Goal: Task Accomplishment & Management: Use online tool/utility

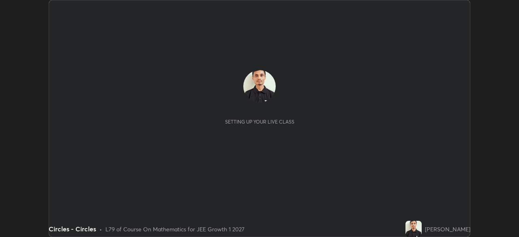
scroll to position [237, 519]
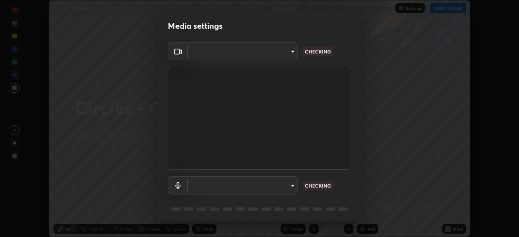
type input "a6c09d3532ea2fb43736101803286e867d47047993e392948129e064bf5450bd"
click at [288, 184] on body "Erase all Circles - Circles Recording WAS SCHEDULED TO START AT 7:10 PM Setting…" at bounding box center [259, 118] width 519 height 237
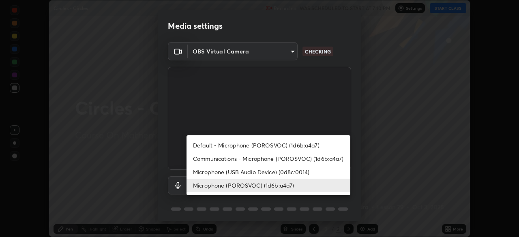
click at [270, 145] on li "Default - Microphone (POROSVOC) (1d6b:a4a7)" at bounding box center [269, 145] width 164 height 13
type input "default"
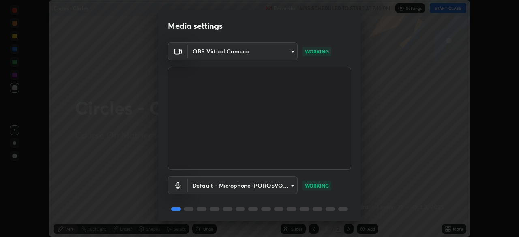
scroll to position [29, 0]
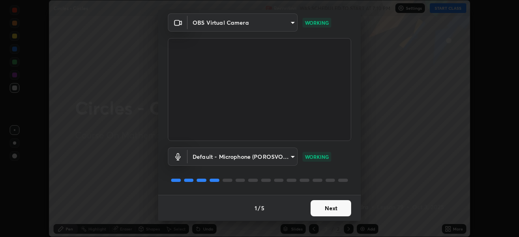
click at [325, 207] on button "Next" at bounding box center [331, 208] width 41 height 16
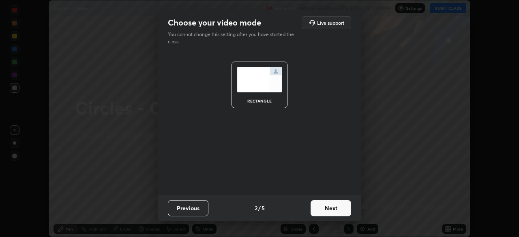
click at [325, 209] on button "Next" at bounding box center [331, 208] width 41 height 16
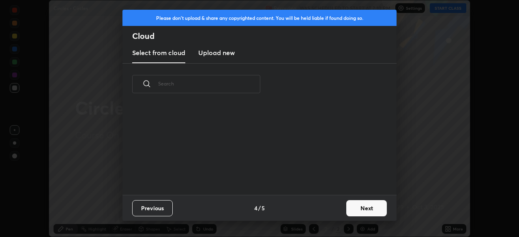
click at [325, 208] on div "Previous 4 / 5 Next" at bounding box center [260, 208] width 274 height 26
click at [354, 206] on button "Next" at bounding box center [367, 208] width 41 height 16
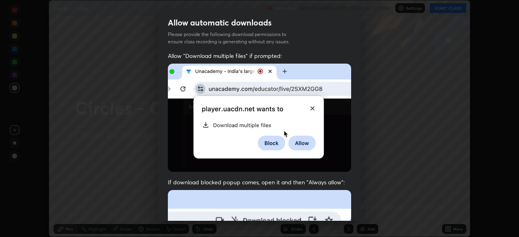
click at [356, 205] on div "Allow "Download multiple files" if prompted: If download blocked popup comes, o…" at bounding box center [259, 223] width 203 height 342
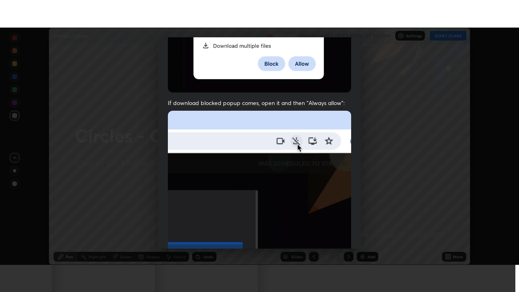
scroll to position [194, 0]
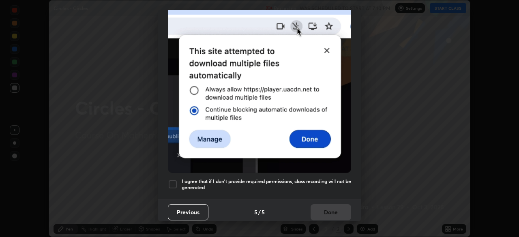
click at [320, 179] on h5 "I agree that if I don't provide required permissions, class recording will not …" at bounding box center [267, 185] width 170 height 13
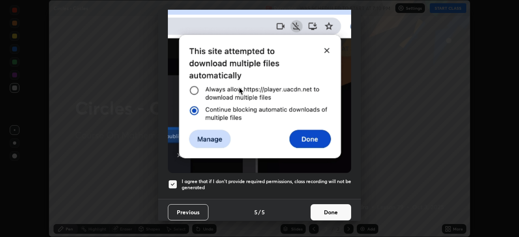
click at [323, 208] on button "Done" at bounding box center [331, 213] width 41 height 16
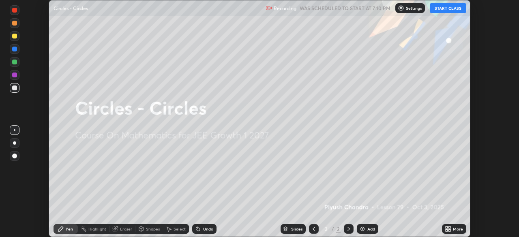
click at [461, 10] on button "START CLASS" at bounding box center [448, 8] width 37 height 10
click at [450, 230] on icon at bounding box center [450, 231] width 2 height 2
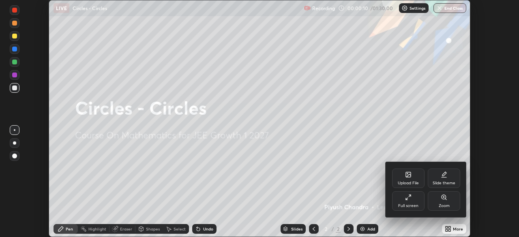
click at [412, 203] on div "Full screen" at bounding box center [408, 201] width 32 height 19
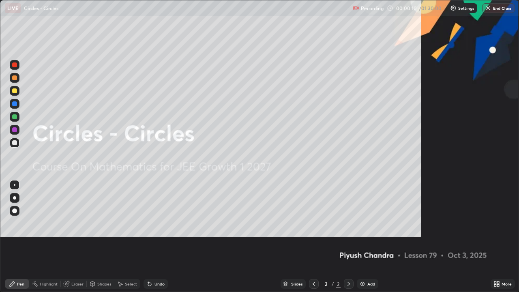
scroll to position [292, 519]
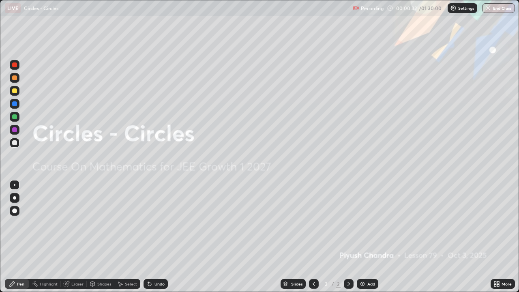
click at [376, 237] on div "Add" at bounding box center [368, 284] width 22 height 10
click at [372, 237] on div "Add" at bounding box center [368, 284] width 22 height 10
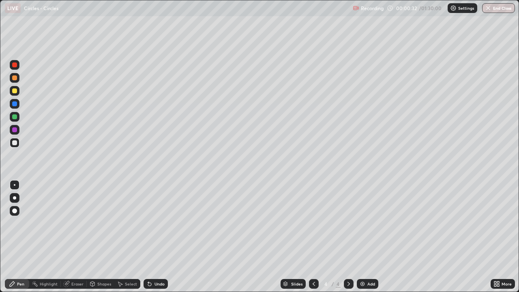
click at [372, 237] on div "Add" at bounding box center [368, 284] width 22 height 10
click at [374, 237] on div "Add" at bounding box center [368, 284] width 22 height 10
click at [372, 237] on div "Add" at bounding box center [368, 284] width 22 height 10
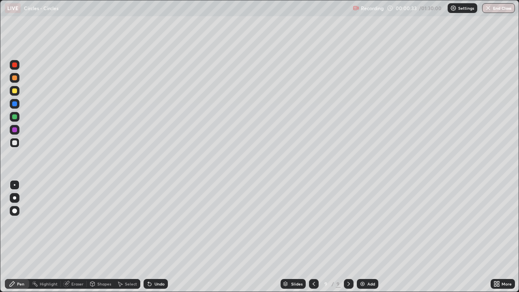
click at [372, 237] on div "Add" at bounding box center [368, 284] width 22 height 10
click at [371, 237] on div "Add" at bounding box center [368, 284] width 22 height 10
click at [295, 237] on div "Slides" at bounding box center [296, 284] width 11 height 4
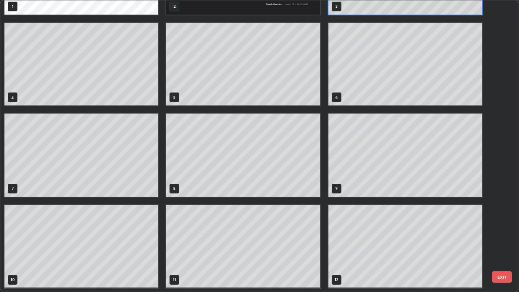
scroll to position [0, 0]
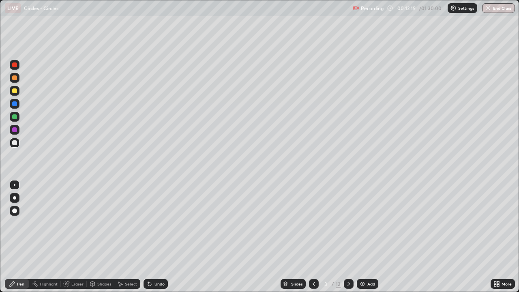
click at [15, 143] on div at bounding box center [14, 142] width 5 height 5
click at [14, 144] on div at bounding box center [14, 142] width 5 height 5
click at [15, 145] on div at bounding box center [14, 142] width 5 height 5
click at [157, 237] on div "Undo" at bounding box center [160, 284] width 10 height 4
click at [127, 237] on div "Select" at bounding box center [127, 284] width 26 height 10
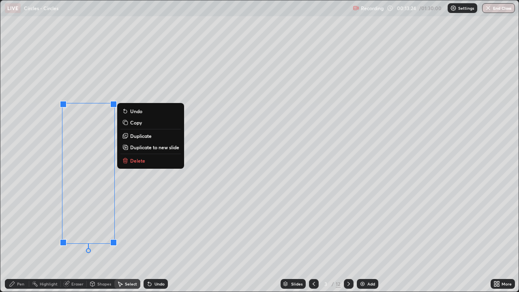
click at [18, 237] on div "Pen" at bounding box center [17, 284] width 24 height 10
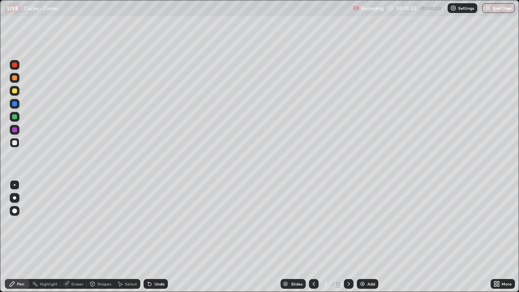
click at [130, 237] on div "Select" at bounding box center [127, 284] width 26 height 10
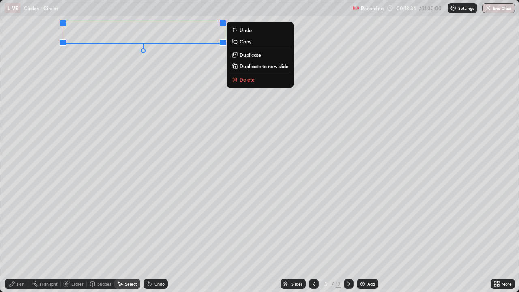
click at [150, 83] on div "0 ° Undo Copy Duplicate Duplicate to new slide Delete" at bounding box center [259, 145] width 519 height 291
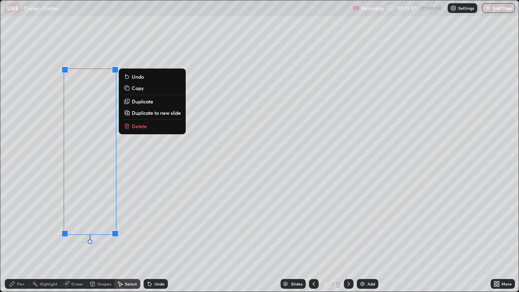
click at [22, 237] on div "Pen" at bounding box center [20, 284] width 7 height 4
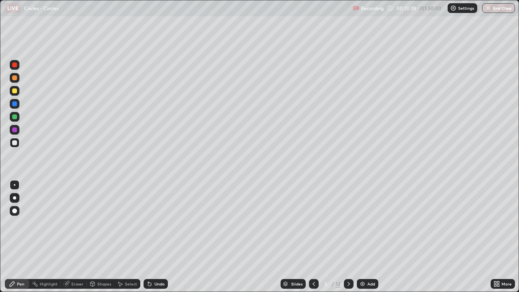
click at [16, 142] on div at bounding box center [14, 142] width 5 height 5
click at [17, 93] on div at bounding box center [15, 91] width 10 height 10
click at [163, 237] on div "Undo" at bounding box center [156, 284] width 24 height 10
click at [17, 89] on div at bounding box center [14, 90] width 5 height 5
click at [16, 76] on div at bounding box center [14, 77] width 5 height 5
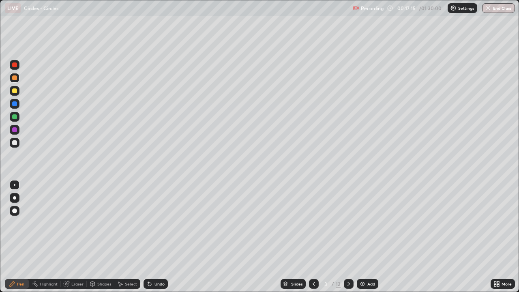
click at [17, 117] on div at bounding box center [14, 116] width 5 height 5
click at [70, 237] on div "Eraser" at bounding box center [74, 284] width 26 height 10
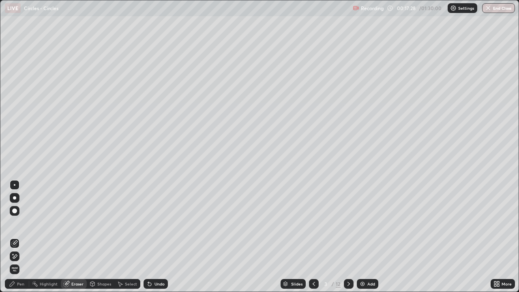
click at [25, 237] on div "Pen" at bounding box center [17, 284] width 24 height 10
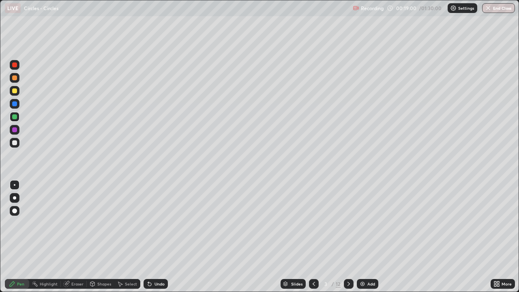
click at [13, 91] on div at bounding box center [14, 90] width 5 height 5
click at [15, 118] on div at bounding box center [14, 116] width 5 height 5
click at [15, 93] on div at bounding box center [14, 90] width 5 height 5
click at [162, 237] on div "Undo" at bounding box center [160, 284] width 10 height 4
click at [158, 237] on div "Undo" at bounding box center [160, 284] width 10 height 4
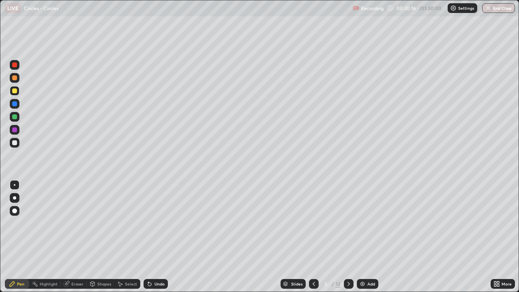
click at [154, 237] on div "Undo" at bounding box center [156, 284] width 24 height 10
click at [14, 78] on div at bounding box center [14, 77] width 5 height 5
click at [15, 118] on div at bounding box center [14, 116] width 5 height 5
click at [16, 79] on div at bounding box center [14, 77] width 5 height 5
click at [160, 237] on div "Undo" at bounding box center [160, 284] width 10 height 4
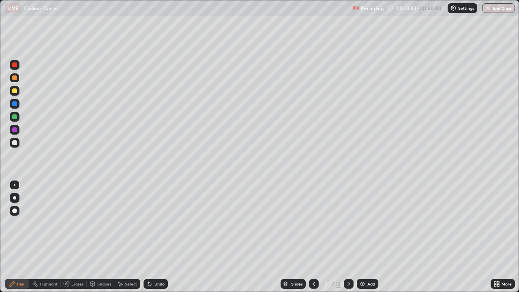
click at [13, 90] on div at bounding box center [14, 90] width 5 height 5
click at [155, 237] on div "Undo" at bounding box center [160, 284] width 10 height 4
click at [15, 78] on div at bounding box center [14, 77] width 5 height 5
click at [15, 143] on div at bounding box center [14, 142] width 5 height 5
click at [13, 116] on div at bounding box center [14, 116] width 5 height 5
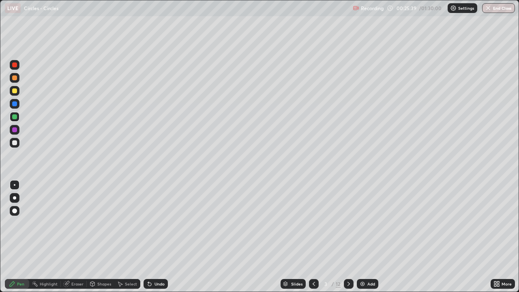
click at [14, 141] on div at bounding box center [14, 142] width 5 height 5
click at [347, 237] on icon at bounding box center [349, 284] width 6 height 6
click at [18, 142] on div at bounding box center [15, 143] width 10 height 10
click at [156, 237] on div "Undo" at bounding box center [160, 284] width 10 height 4
click at [159, 237] on div "Undo" at bounding box center [160, 284] width 10 height 4
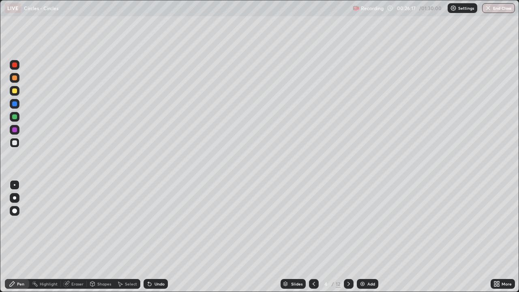
click at [15, 91] on div at bounding box center [14, 90] width 5 height 5
click at [18, 144] on div at bounding box center [15, 143] width 10 height 10
click at [13, 142] on div at bounding box center [14, 142] width 5 height 5
click at [13, 89] on div at bounding box center [14, 90] width 5 height 5
click at [14, 118] on div at bounding box center [14, 116] width 5 height 5
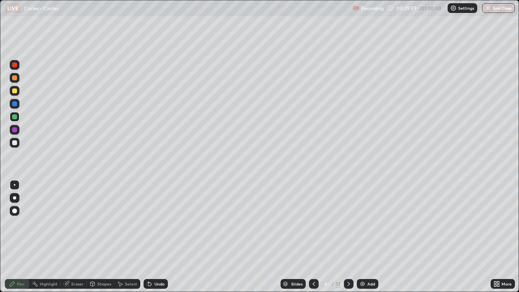
click at [15, 91] on div at bounding box center [14, 90] width 5 height 5
click at [133, 237] on div "Select" at bounding box center [131, 284] width 12 height 4
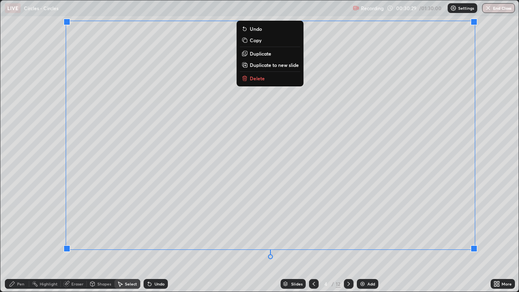
click at [257, 237] on div "0 ° Undo Copy Duplicate Duplicate to new slide Delete" at bounding box center [259, 145] width 519 height 291
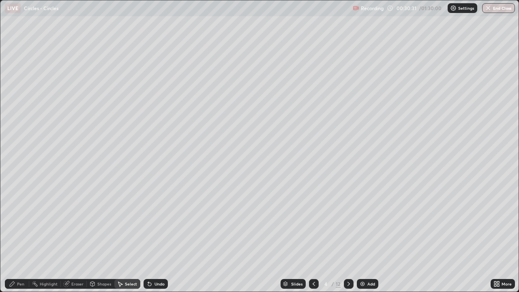
click at [21, 237] on div "Pen" at bounding box center [20, 284] width 7 height 4
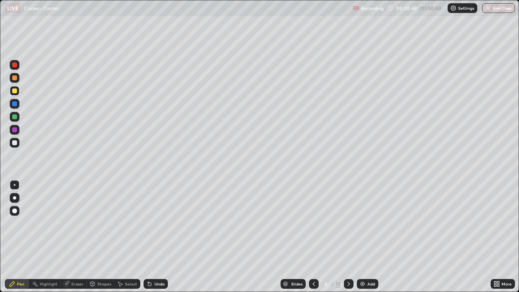
click at [160, 237] on div "Undo" at bounding box center [160, 284] width 10 height 4
click at [155, 237] on div "Undo" at bounding box center [156, 284] width 24 height 10
click at [157, 237] on div "Undo" at bounding box center [156, 284] width 24 height 10
click at [158, 237] on div "Undo" at bounding box center [156, 284] width 24 height 10
click at [14, 118] on div at bounding box center [14, 116] width 5 height 5
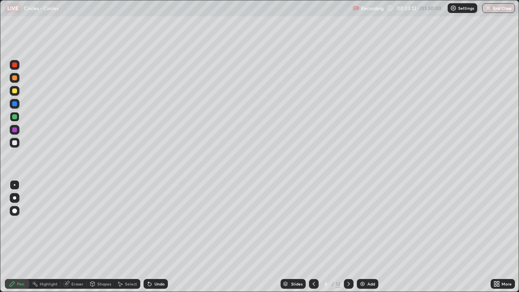
click at [16, 140] on div at bounding box center [14, 142] width 5 height 5
click at [15, 143] on div at bounding box center [14, 142] width 5 height 5
click at [348, 237] on icon at bounding box center [349, 284] width 6 height 6
click at [16, 142] on div at bounding box center [14, 142] width 5 height 5
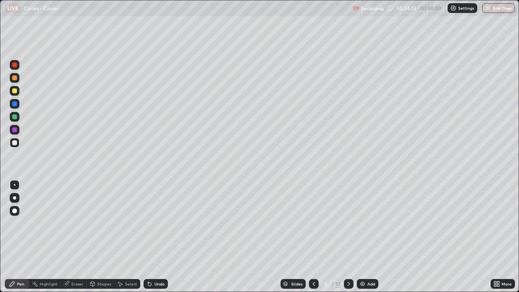
click at [160, 237] on div "Undo" at bounding box center [160, 284] width 10 height 4
click at [131, 237] on div "Select" at bounding box center [131, 284] width 12 height 4
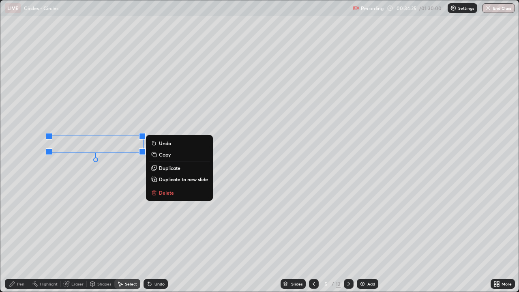
click at [17, 237] on div "Pen" at bounding box center [17, 284] width 24 height 10
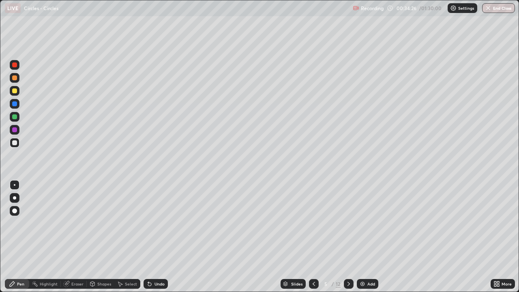
click at [15, 144] on div at bounding box center [14, 142] width 5 height 5
click at [162, 237] on div "Undo" at bounding box center [160, 284] width 10 height 4
click at [159, 237] on div "Undo" at bounding box center [160, 284] width 10 height 4
click at [132, 237] on div "Select" at bounding box center [131, 284] width 12 height 4
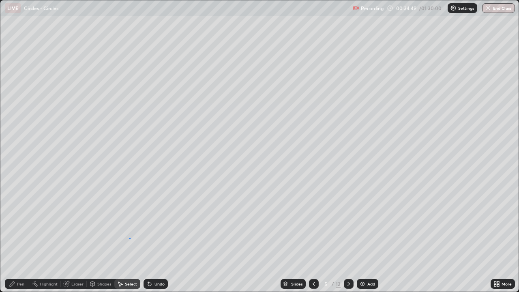
click at [129, 237] on div "0 ° Undo Copy Duplicate Duplicate to new slide Delete" at bounding box center [259, 145] width 519 height 291
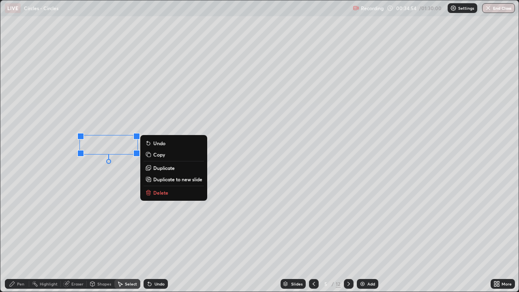
click at [23, 237] on div "Pen" at bounding box center [20, 284] width 7 height 4
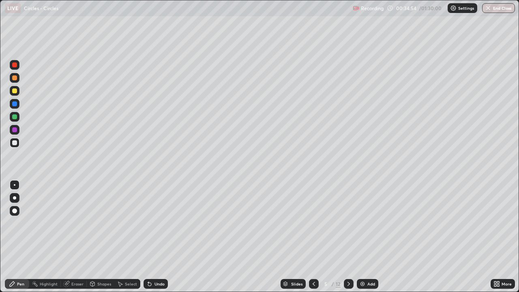
click at [15, 142] on div at bounding box center [14, 142] width 5 height 5
click at [14, 93] on div at bounding box center [14, 90] width 5 height 5
click at [313, 237] on icon at bounding box center [314, 284] width 6 height 6
click at [14, 78] on div at bounding box center [14, 77] width 5 height 5
click at [13, 103] on div at bounding box center [14, 103] width 5 height 5
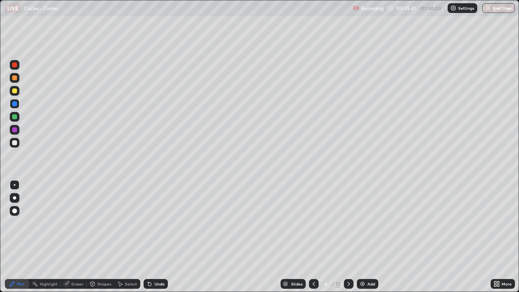
click at [15, 78] on div at bounding box center [14, 77] width 5 height 5
click at [158, 237] on div "Undo" at bounding box center [156, 284] width 24 height 10
click at [154, 237] on div "Undo" at bounding box center [156, 284] width 24 height 10
click at [15, 117] on div at bounding box center [14, 116] width 5 height 5
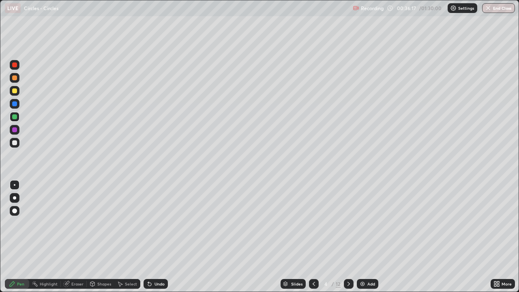
click at [12, 90] on div at bounding box center [14, 90] width 5 height 5
click at [13, 78] on div at bounding box center [14, 77] width 5 height 5
click at [15, 102] on div at bounding box center [14, 103] width 5 height 5
click at [14, 106] on div at bounding box center [14, 103] width 5 height 5
click at [157, 237] on div "Undo" at bounding box center [156, 284] width 24 height 10
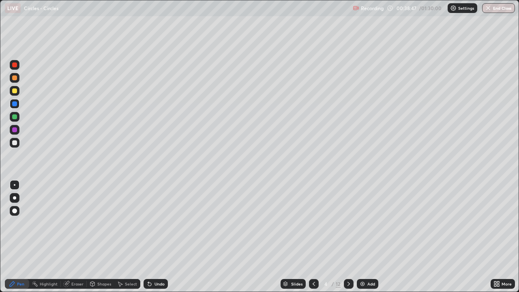
click at [157, 237] on div "Undo" at bounding box center [156, 284] width 24 height 10
click at [158, 237] on div "Undo" at bounding box center [156, 284] width 24 height 10
click at [348, 237] on icon at bounding box center [349, 284] width 6 height 6
click at [15, 93] on div at bounding box center [14, 90] width 5 height 5
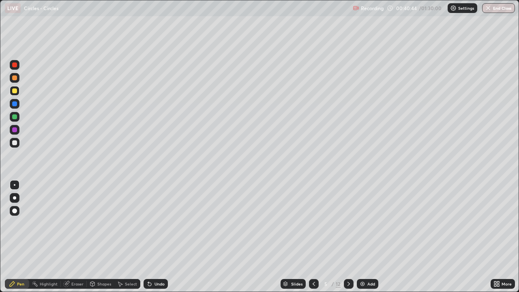
click at [17, 92] on div at bounding box center [14, 90] width 5 height 5
click at [15, 91] on div at bounding box center [14, 90] width 5 height 5
click at [314, 237] on icon at bounding box center [314, 284] width 6 height 6
click at [344, 237] on div at bounding box center [349, 284] width 10 height 10
click at [15, 116] on div at bounding box center [14, 116] width 5 height 5
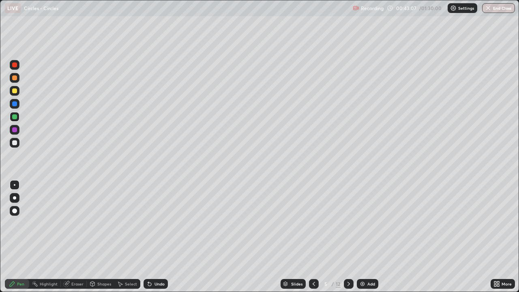
click at [313, 237] on icon at bounding box center [314, 284] width 6 height 6
click at [348, 237] on icon at bounding box center [349, 284] width 6 height 6
click at [129, 237] on div "Select" at bounding box center [131, 284] width 12 height 4
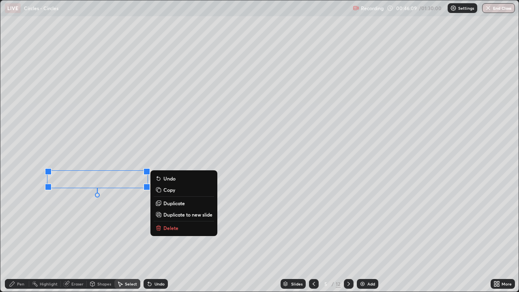
click at [24, 237] on div "Pen" at bounding box center [20, 284] width 7 height 4
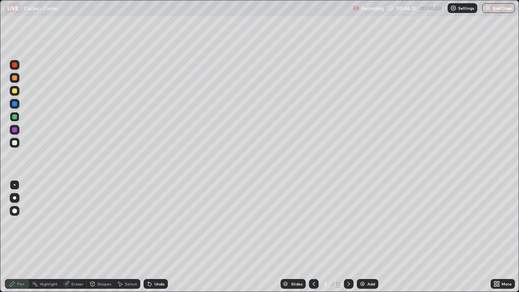
click at [13, 118] on div at bounding box center [14, 116] width 5 height 5
click at [15, 94] on div at bounding box center [15, 91] width 10 height 10
click at [72, 237] on div "Eraser" at bounding box center [77, 284] width 12 height 4
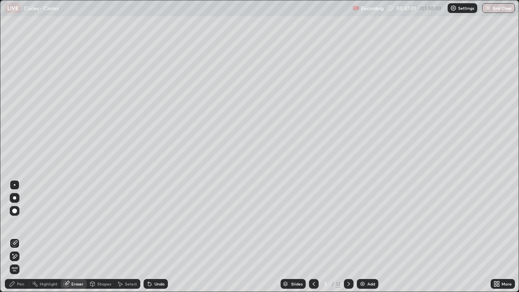
click at [18, 237] on div "Pen" at bounding box center [17, 284] width 24 height 10
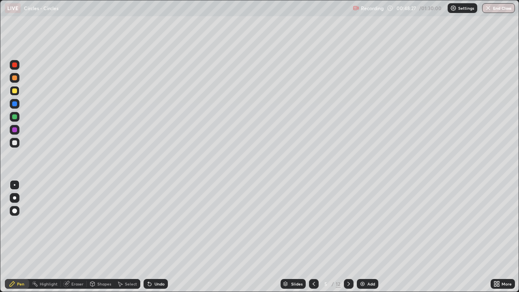
click at [14, 78] on div at bounding box center [14, 77] width 5 height 5
click at [311, 237] on icon at bounding box center [314, 284] width 6 height 6
click at [347, 237] on div at bounding box center [349, 284] width 10 height 10
click at [129, 237] on div "Select" at bounding box center [131, 284] width 12 height 4
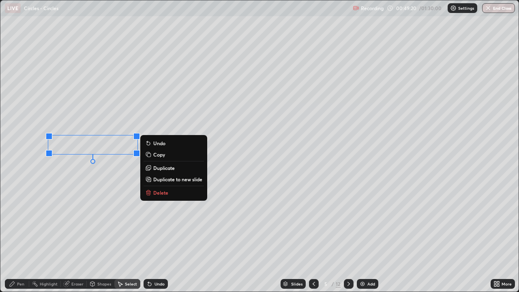
click at [163, 193] on p "Delete" at bounding box center [160, 193] width 15 height 6
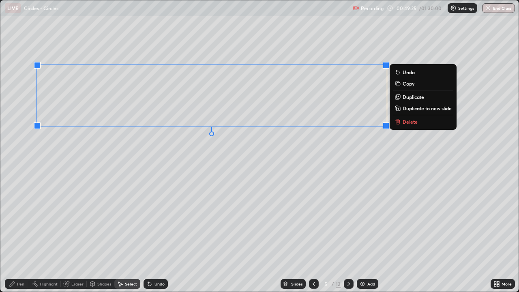
click at [153, 146] on div "0 ° Undo Copy Duplicate Duplicate to new slide Delete" at bounding box center [259, 145] width 519 height 291
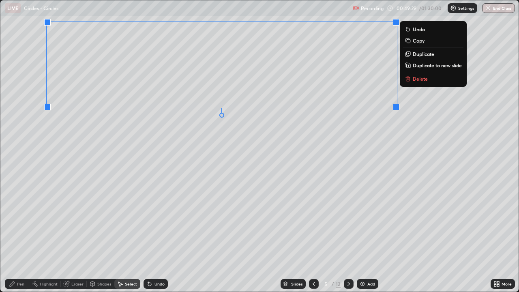
click at [189, 149] on div "0 ° Undo Copy Duplicate Duplicate to new slide Delete" at bounding box center [259, 145] width 519 height 291
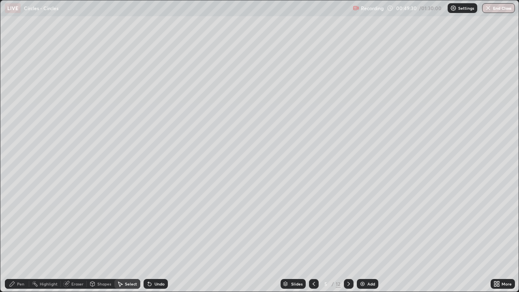
click at [23, 237] on div "Pen" at bounding box center [20, 284] width 7 height 4
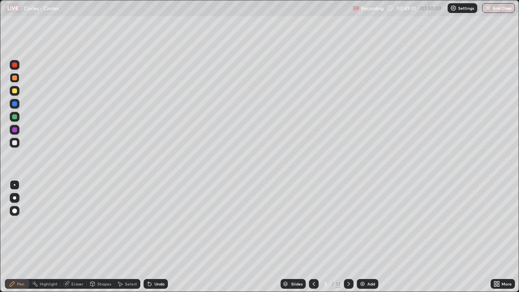
click at [15, 144] on div at bounding box center [14, 142] width 5 height 5
click at [131, 237] on div "Select" at bounding box center [127, 284] width 26 height 10
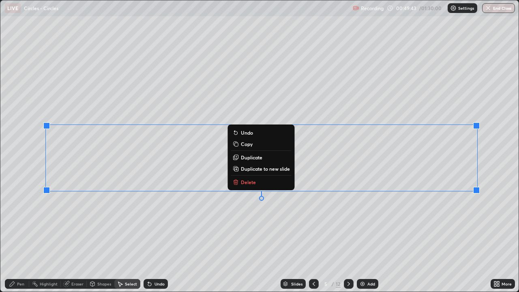
click at [178, 228] on div "0 ° Undo Copy Duplicate Duplicate to new slide Delete" at bounding box center [259, 145] width 519 height 291
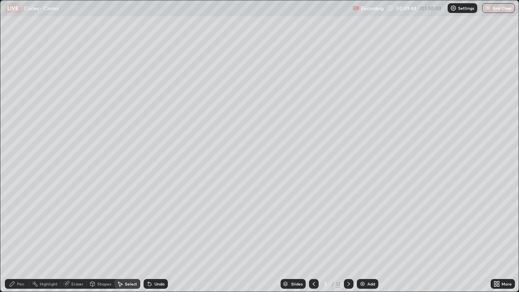
click at [26, 237] on div "Pen" at bounding box center [17, 284] width 24 height 10
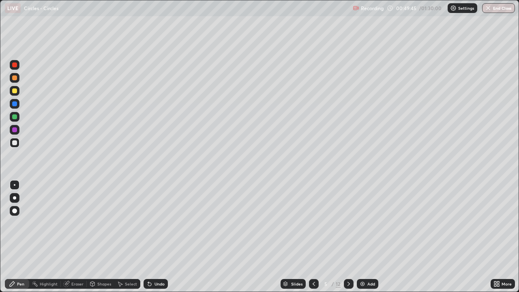
click at [14, 117] on div at bounding box center [14, 116] width 5 height 5
click at [313, 237] on icon at bounding box center [314, 284] width 6 height 6
click at [314, 237] on div at bounding box center [314, 284] width 10 height 16
click at [348, 237] on icon at bounding box center [349, 284] width 6 height 6
click at [14, 92] on div at bounding box center [14, 90] width 5 height 5
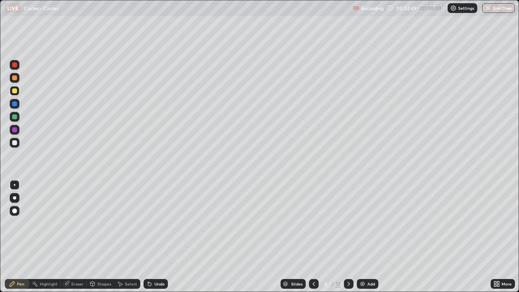
click at [15, 116] on div at bounding box center [14, 116] width 5 height 5
click at [313, 237] on icon at bounding box center [314, 284] width 6 height 6
click at [15, 79] on div at bounding box center [14, 77] width 5 height 5
click at [129, 237] on div "Select" at bounding box center [131, 284] width 12 height 4
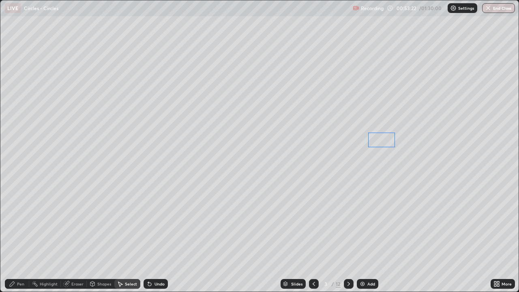
click at [383, 137] on div "0 ° Undo Copy Duplicate Duplicate to new slide Delete" at bounding box center [259, 145] width 519 height 291
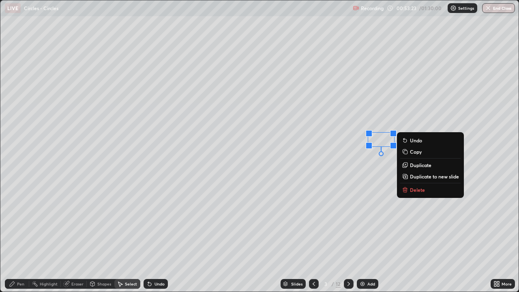
click at [370, 153] on div "0 ° Undo Copy Duplicate Duplicate to new slide Delete" at bounding box center [259, 145] width 519 height 291
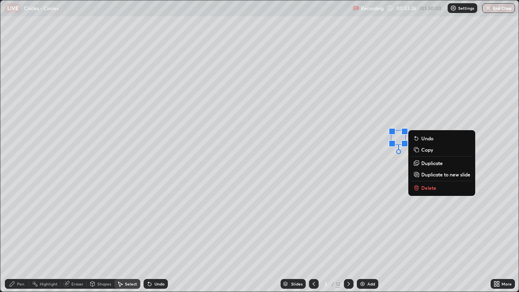
click at [393, 161] on div "0 ° Undo Copy Duplicate Duplicate to new slide Delete" at bounding box center [259, 145] width 519 height 291
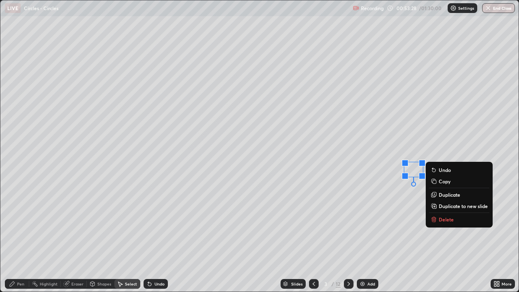
click at [392, 182] on div "0 ° Undo Copy Duplicate Duplicate to new slide Delete" at bounding box center [259, 145] width 519 height 291
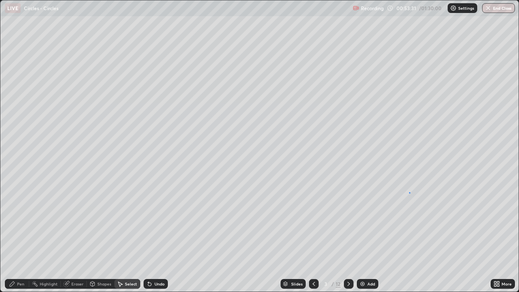
click at [410, 192] on div "0 ° Undo Copy Duplicate Duplicate to new slide Delete" at bounding box center [259, 145] width 519 height 291
click at [472, 180] on div "0 ° Undo Copy Duplicate Duplicate to new slide Delete" at bounding box center [259, 145] width 519 height 291
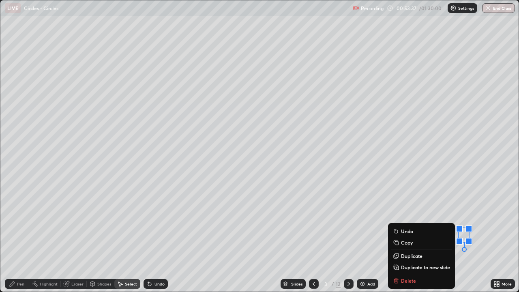
click at [20, 237] on div "Pen" at bounding box center [20, 284] width 7 height 4
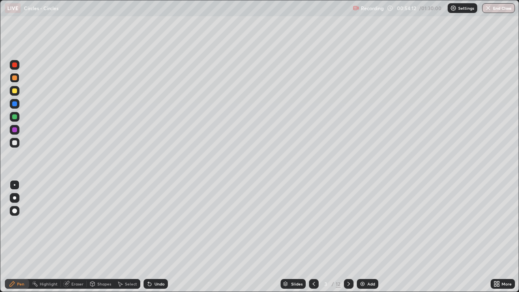
click at [14, 143] on div at bounding box center [14, 142] width 5 height 5
click at [347, 237] on icon at bounding box center [349, 284] width 6 height 6
click at [346, 237] on div at bounding box center [349, 284] width 10 height 16
click at [159, 237] on div "Undo" at bounding box center [160, 284] width 10 height 4
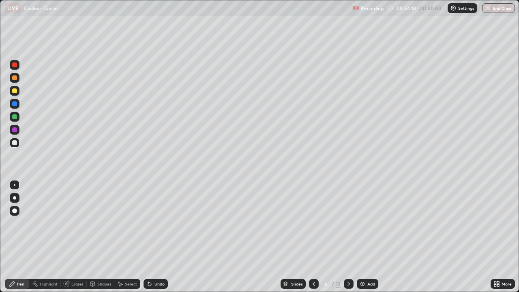
click at [158, 237] on div "Undo" at bounding box center [160, 284] width 10 height 4
click at [16, 95] on div at bounding box center [15, 91] width 10 height 10
click at [17, 91] on div at bounding box center [14, 90] width 5 height 5
click at [13, 142] on div at bounding box center [14, 142] width 5 height 5
click at [15, 81] on div at bounding box center [15, 78] width 10 height 10
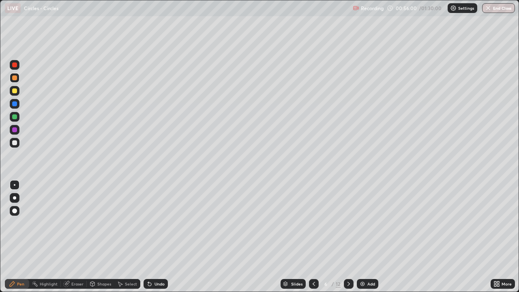
click at [15, 142] on div at bounding box center [14, 142] width 5 height 5
click at [312, 237] on icon at bounding box center [314, 284] width 6 height 6
click at [313, 237] on icon at bounding box center [314, 284] width 2 height 4
click at [314, 237] on icon at bounding box center [314, 284] width 6 height 6
click at [15, 104] on div at bounding box center [14, 103] width 5 height 5
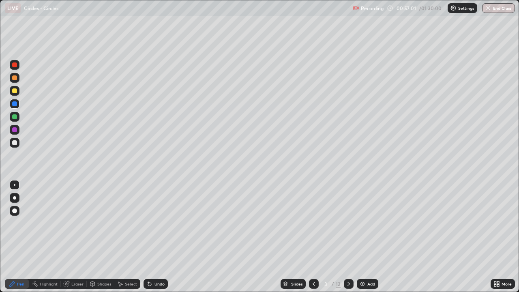
click at [14, 79] on div at bounding box center [14, 77] width 5 height 5
click at [348, 237] on icon at bounding box center [349, 284] width 6 height 6
click at [15, 117] on div at bounding box center [14, 116] width 5 height 5
click at [14, 79] on div at bounding box center [14, 77] width 5 height 5
click at [161, 237] on div "Undo" at bounding box center [156, 284] width 24 height 10
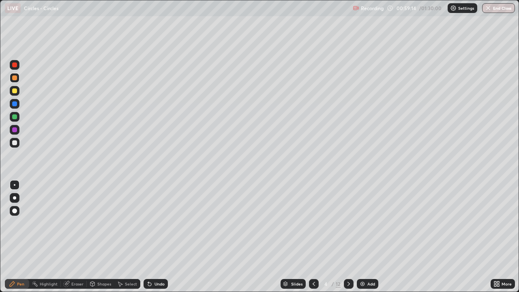
click at [159, 237] on div "Undo" at bounding box center [156, 284] width 24 height 10
click at [156, 237] on div "Undo" at bounding box center [156, 284] width 24 height 10
click at [14, 118] on div at bounding box center [14, 116] width 5 height 5
click at [13, 142] on div at bounding box center [14, 142] width 5 height 5
click at [13, 104] on div at bounding box center [14, 103] width 5 height 5
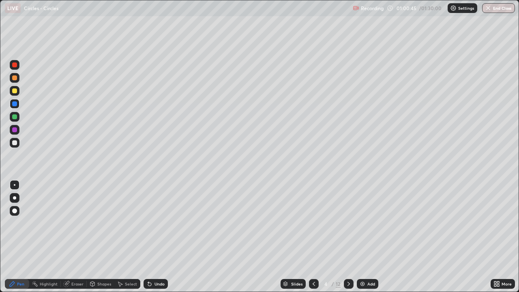
click at [15, 103] on div at bounding box center [14, 103] width 5 height 5
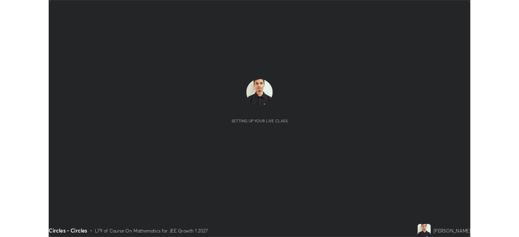
scroll to position [292, 519]
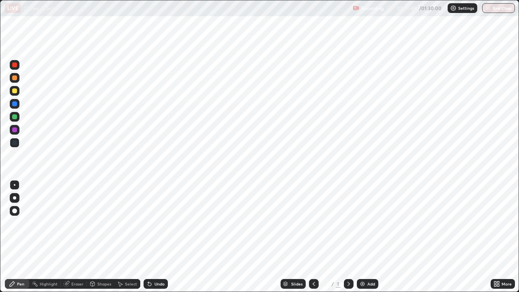
click at [505, 283] on div "More" at bounding box center [507, 284] width 10 height 4
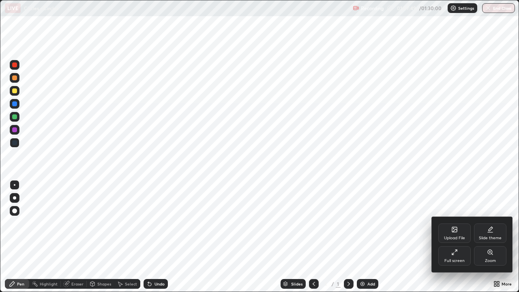
click at [459, 258] on div "Full screen" at bounding box center [455, 255] width 32 height 19
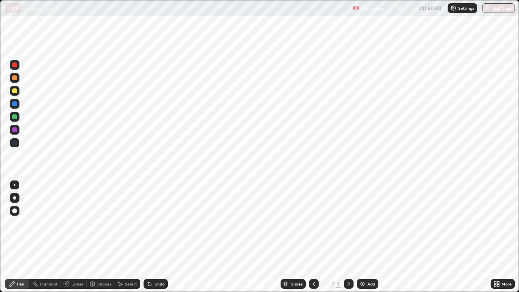
click at [313, 284] on icon at bounding box center [314, 284] width 6 height 6
click at [349, 283] on icon at bounding box center [349, 284] width 6 height 6
click at [506, 285] on div "More" at bounding box center [507, 284] width 10 height 4
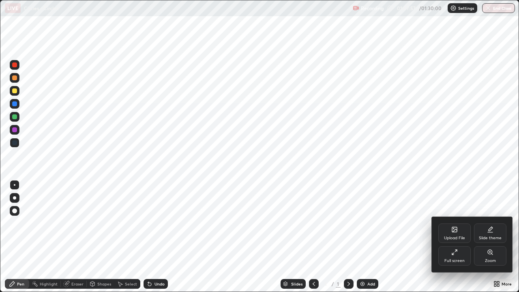
click at [461, 256] on div "Full screen" at bounding box center [455, 255] width 32 height 19
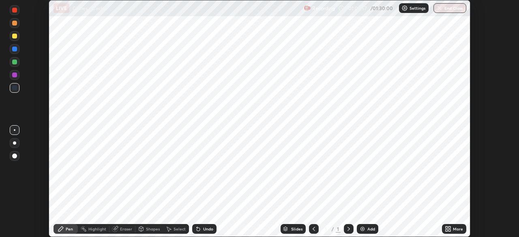
scroll to position [40342, 40060]
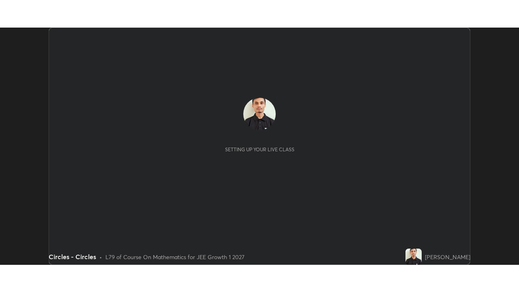
scroll to position [237, 519]
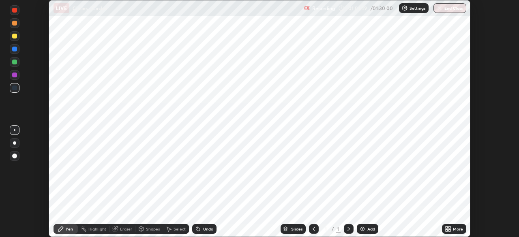
click at [454, 230] on div "More" at bounding box center [458, 229] width 10 height 4
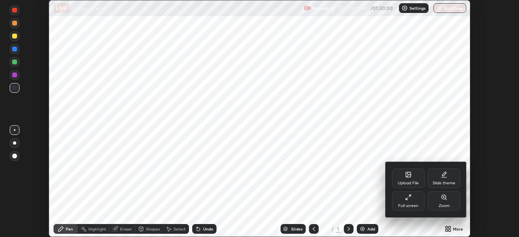
click at [414, 205] on div "Full screen" at bounding box center [408, 206] width 20 height 4
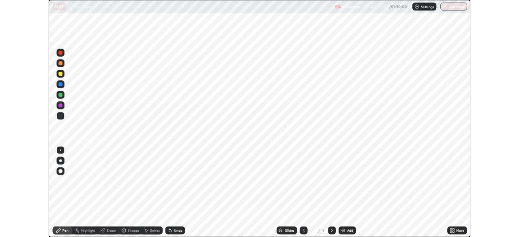
scroll to position [292, 519]
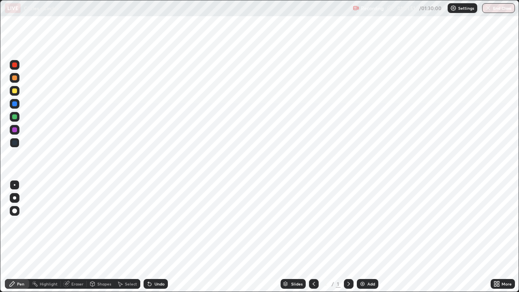
click at [352, 237] on div at bounding box center [349, 284] width 10 height 10
click at [351, 237] on div at bounding box center [349, 284] width 10 height 10
click at [313, 237] on icon at bounding box center [314, 284] width 6 height 6
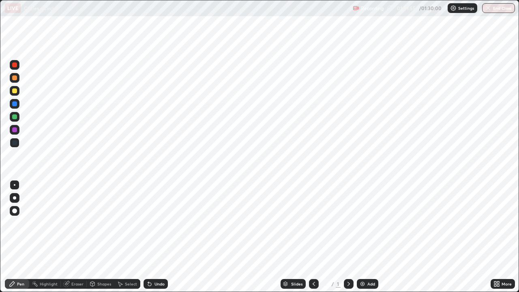
click at [501, 237] on div "More" at bounding box center [503, 284] width 24 height 10
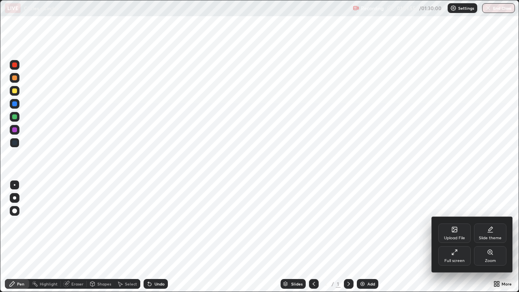
click at [455, 237] on div "Full screen" at bounding box center [455, 261] width 20 height 4
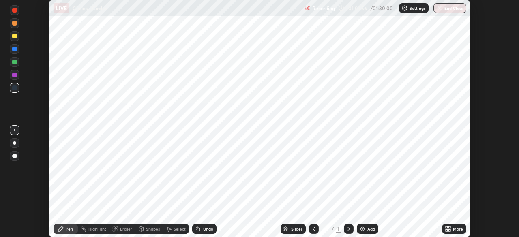
scroll to position [40342, 40060]
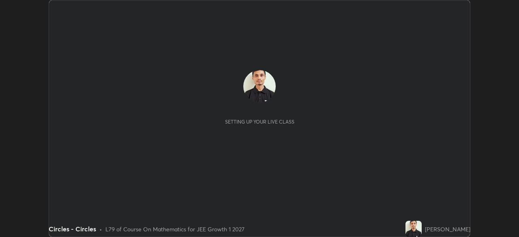
scroll to position [237, 519]
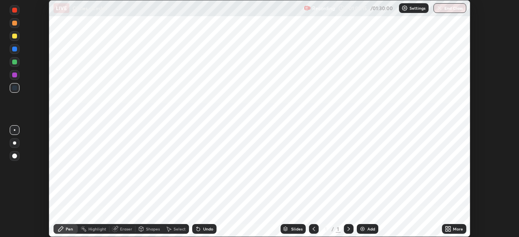
click at [296, 228] on div "Slides" at bounding box center [296, 229] width 11 height 4
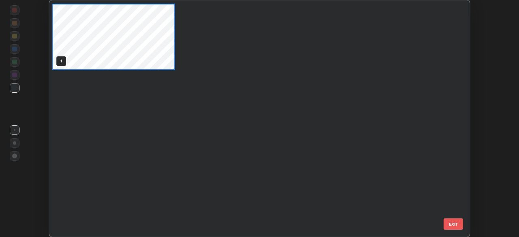
scroll to position [234, 417]
click at [375, 153] on div "1" at bounding box center [252, 118] width 407 height 237
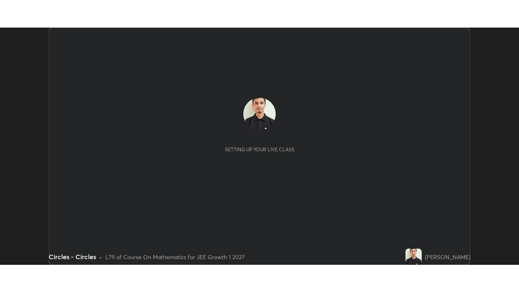
scroll to position [237, 519]
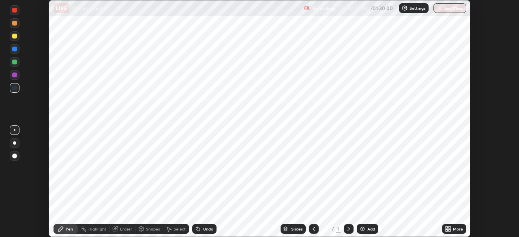
click at [453, 228] on div "More" at bounding box center [454, 229] width 24 height 10
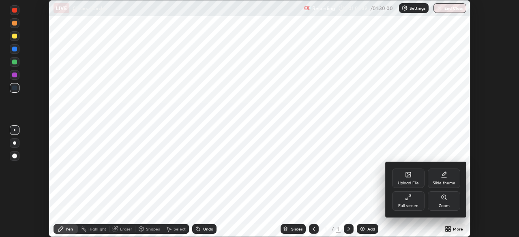
click at [411, 203] on div "Full screen" at bounding box center [408, 201] width 32 height 19
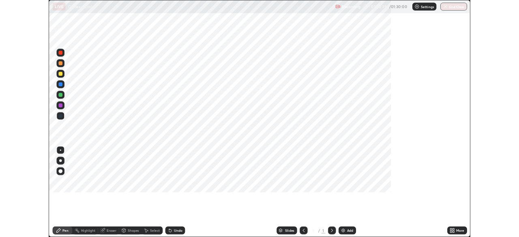
scroll to position [292, 519]
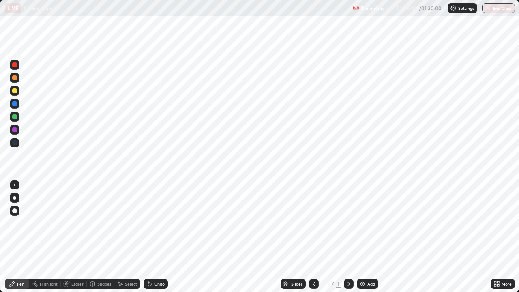
click at [372, 237] on div "Add" at bounding box center [372, 284] width 8 height 4
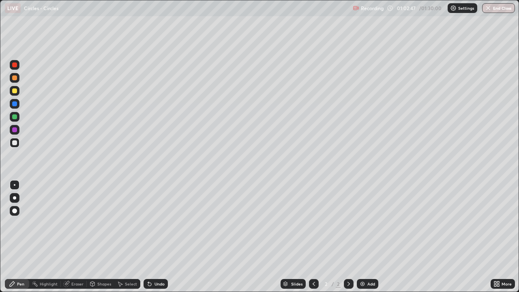
click at [15, 144] on div at bounding box center [14, 142] width 5 height 5
click at [13, 143] on div at bounding box center [14, 142] width 5 height 5
click at [13, 92] on div at bounding box center [14, 90] width 5 height 5
click at [11, 118] on div at bounding box center [15, 117] width 10 height 10
click at [15, 81] on div at bounding box center [15, 78] width 10 height 10
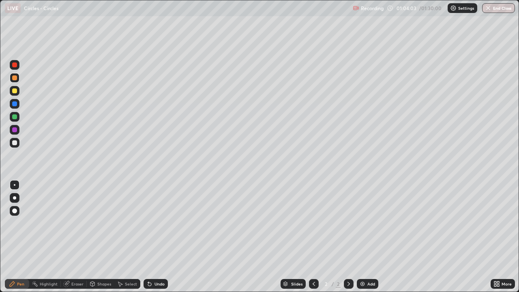
click at [14, 118] on div at bounding box center [14, 116] width 5 height 5
click at [14, 89] on div at bounding box center [14, 90] width 5 height 5
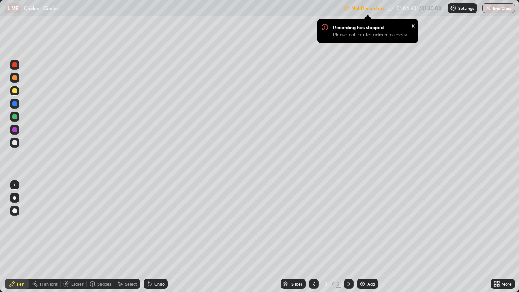
click at [504, 237] on div "More" at bounding box center [507, 284] width 10 height 4
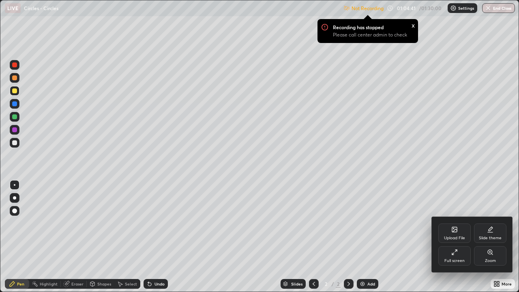
click at [457, 237] on icon at bounding box center [455, 252] width 6 height 6
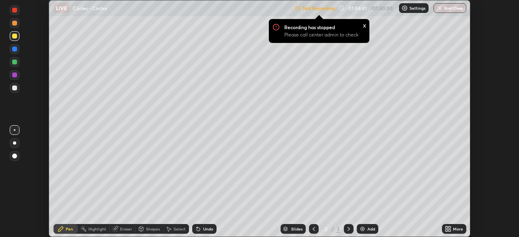
scroll to position [40342, 40060]
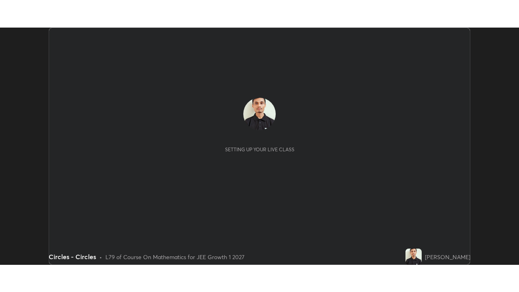
scroll to position [237, 519]
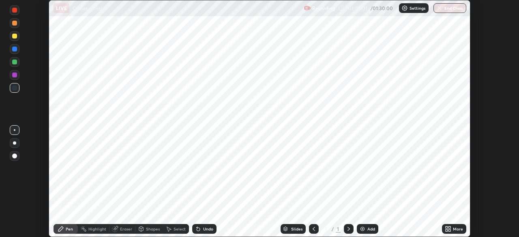
click at [366, 228] on div "Add" at bounding box center [368, 229] width 22 height 10
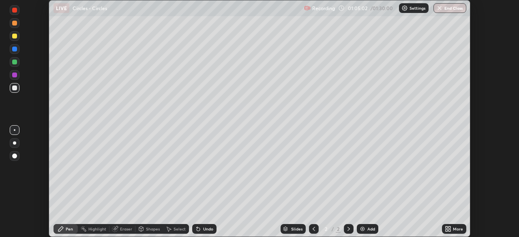
click at [448, 228] on icon at bounding box center [447, 228] width 2 height 2
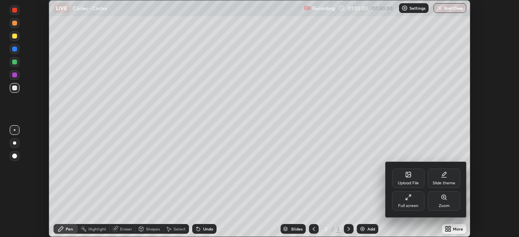
click at [412, 202] on div "Full screen" at bounding box center [408, 201] width 32 height 19
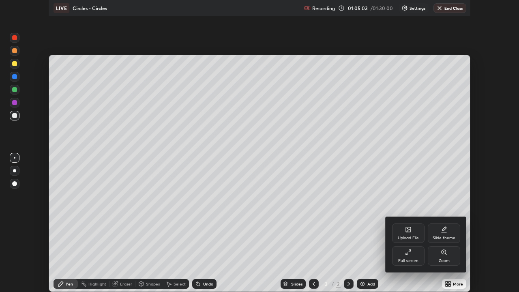
scroll to position [292, 519]
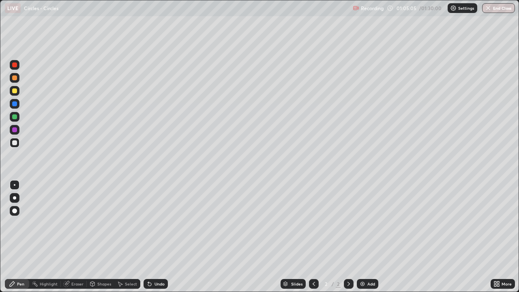
click at [17, 90] on div at bounding box center [14, 90] width 5 height 5
click at [148, 237] on icon at bounding box center [149, 284] width 3 height 3
click at [165, 237] on div "Undo" at bounding box center [156, 284] width 24 height 10
click at [15, 117] on div at bounding box center [14, 116] width 5 height 5
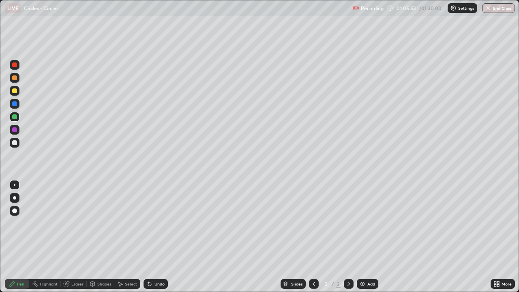
click at [19, 141] on div at bounding box center [15, 143] width 10 height 10
click at [16, 142] on div at bounding box center [14, 142] width 5 height 5
click at [13, 92] on div at bounding box center [14, 90] width 5 height 5
click at [17, 95] on div at bounding box center [15, 91] width 10 height 10
click at [14, 117] on div at bounding box center [14, 116] width 5 height 5
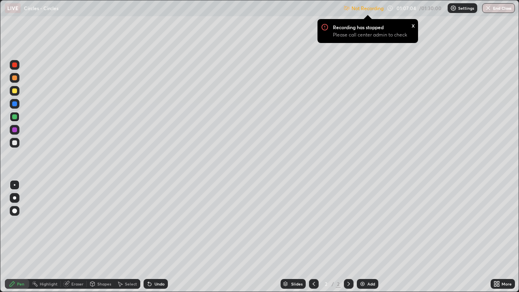
click at [17, 80] on div at bounding box center [15, 78] width 10 height 10
click at [14, 80] on div at bounding box center [14, 77] width 5 height 5
click at [15, 91] on div at bounding box center [14, 90] width 5 height 5
click at [13, 142] on div at bounding box center [14, 142] width 5 height 5
click at [348, 237] on icon at bounding box center [349, 284] width 6 height 6
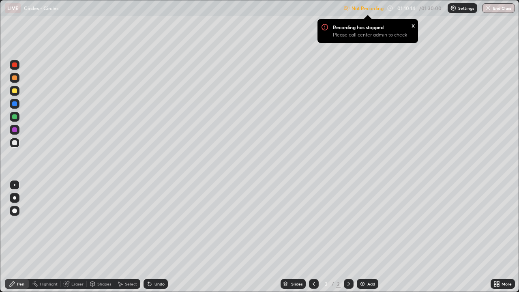
click at [348, 237] on icon at bounding box center [349, 284] width 2 height 4
click at [353, 237] on div at bounding box center [349, 284] width 10 height 10
click at [370, 237] on div "Add" at bounding box center [372, 284] width 8 height 4
click at [15, 143] on div at bounding box center [14, 142] width 5 height 5
click at [131, 237] on div "Select" at bounding box center [131, 284] width 12 height 4
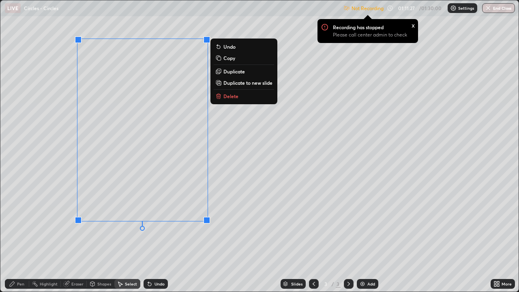
click at [21, 237] on div "Pen" at bounding box center [20, 284] width 7 height 4
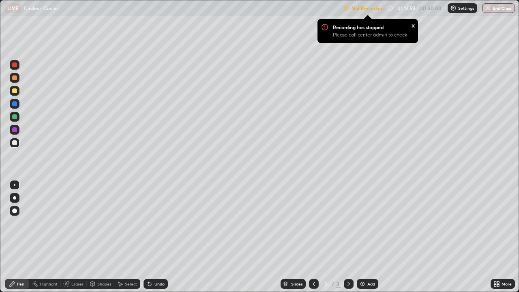
click at [314, 237] on icon at bounding box center [314, 284] width 2 height 4
click at [348, 237] on icon at bounding box center [349, 284] width 6 height 6
click at [17, 91] on div at bounding box center [14, 90] width 5 height 5
click at [313, 237] on icon at bounding box center [314, 284] width 6 height 6
click at [349, 237] on icon at bounding box center [349, 284] width 2 height 4
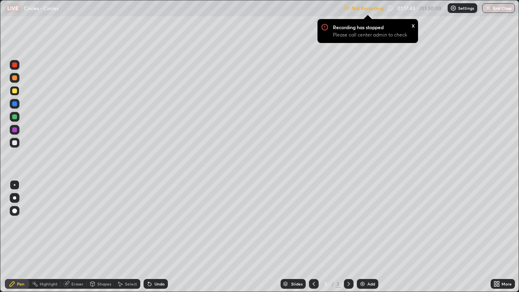
click at [126, 237] on div "Select" at bounding box center [127, 284] width 26 height 10
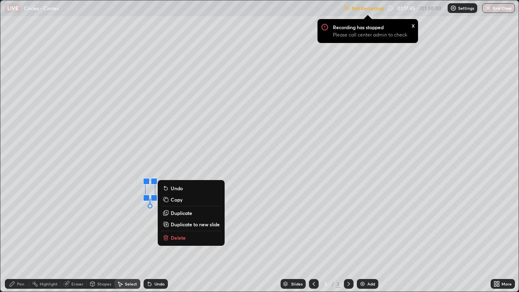
click at [144, 233] on div "0 ° Undo Copy Duplicate Duplicate to new slide Delete" at bounding box center [259, 145] width 519 height 291
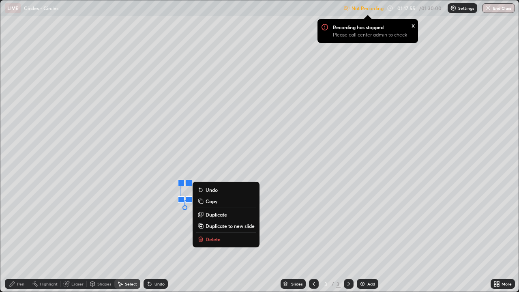
click at [19, 237] on div "Pen" at bounding box center [20, 284] width 7 height 4
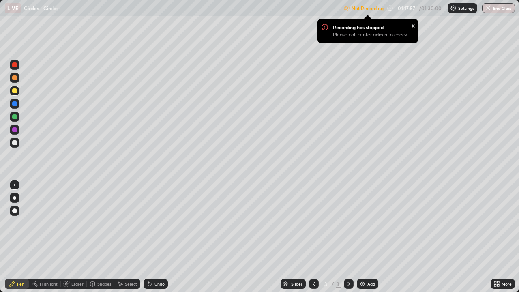
click at [15, 91] on div at bounding box center [14, 90] width 5 height 5
click at [78, 237] on div "Eraser" at bounding box center [77, 284] width 12 height 4
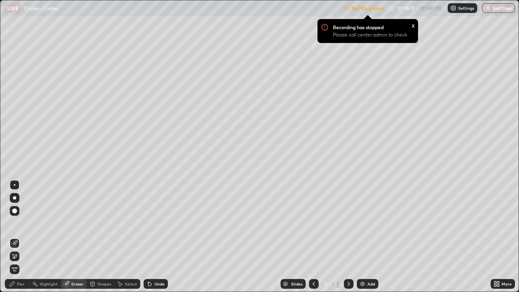
click at [21, 237] on div "Pen" at bounding box center [20, 284] width 7 height 4
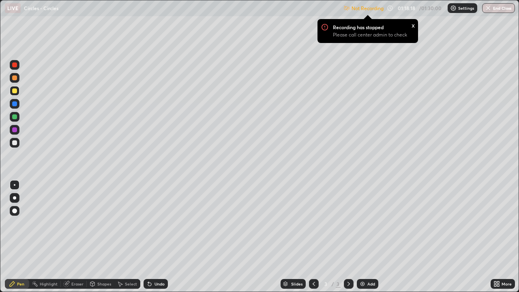
click at [16, 78] on div at bounding box center [14, 77] width 5 height 5
click at [158, 237] on div "Undo" at bounding box center [160, 284] width 10 height 4
click at [15, 142] on div at bounding box center [14, 142] width 5 height 5
click at [349, 237] on icon at bounding box center [349, 284] width 6 height 6
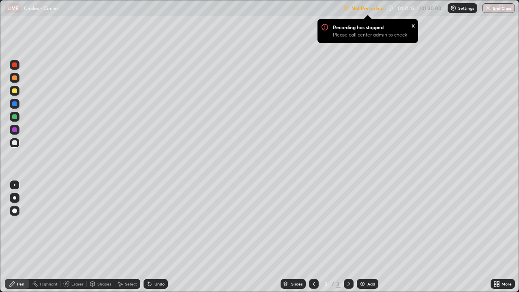
click at [370, 237] on div "Add" at bounding box center [372, 284] width 8 height 4
click at [160, 237] on div "Undo" at bounding box center [156, 284] width 24 height 10
click at [159, 237] on div "Undo" at bounding box center [160, 284] width 10 height 4
click at [14, 91] on div at bounding box center [14, 90] width 5 height 5
click at [16, 144] on div at bounding box center [14, 142] width 5 height 5
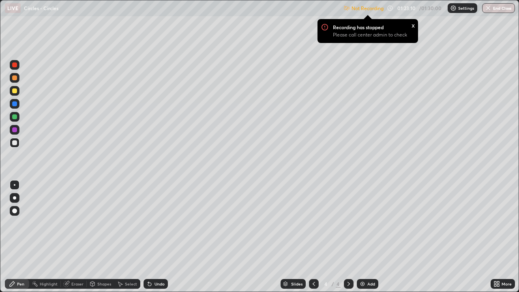
click at [128, 237] on div "Select" at bounding box center [127, 284] width 26 height 10
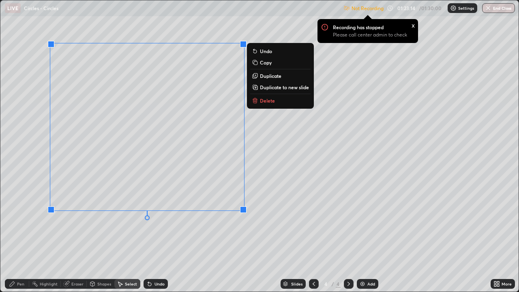
click at [24, 237] on div "Pen" at bounding box center [17, 284] width 24 height 10
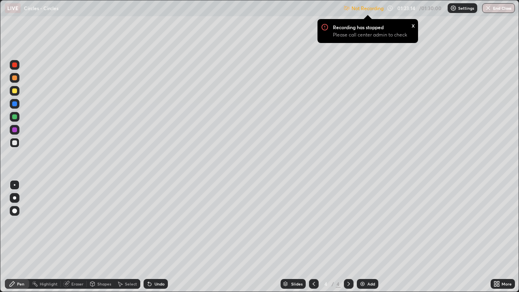
click at [16, 90] on div at bounding box center [14, 90] width 5 height 5
click at [158, 237] on div "Undo" at bounding box center [160, 284] width 10 height 4
click at [78, 237] on div "Eraser" at bounding box center [77, 284] width 12 height 4
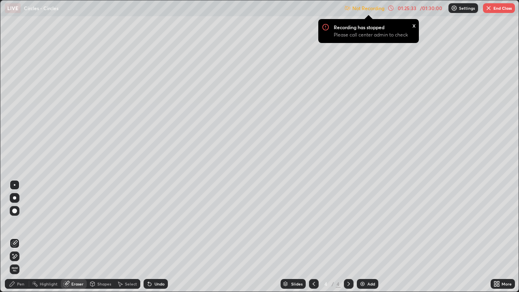
click at [16, 237] on div "Pen" at bounding box center [17, 284] width 24 height 10
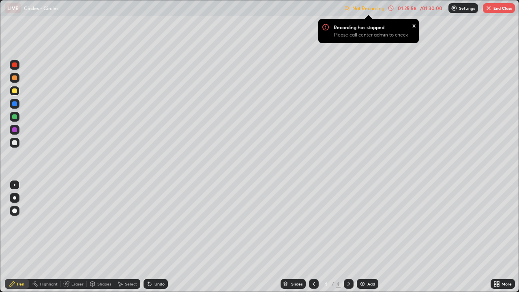
click at [313, 237] on icon at bounding box center [314, 284] width 6 height 6
click at [314, 237] on div at bounding box center [314, 284] width 10 height 10
click at [347, 237] on icon at bounding box center [349, 284] width 6 height 6
click at [349, 237] on icon at bounding box center [349, 284] width 2 height 4
click at [157, 237] on div "Undo" at bounding box center [160, 284] width 10 height 4
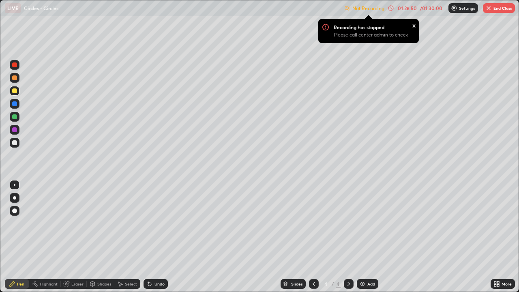
click at [158, 237] on div "Undo" at bounding box center [160, 284] width 10 height 4
click at [155, 237] on div "Undo" at bounding box center [156, 284] width 24 height 10
click at [131, 237] on div "Select" at bounding box center [131, 284] width 12 height 4
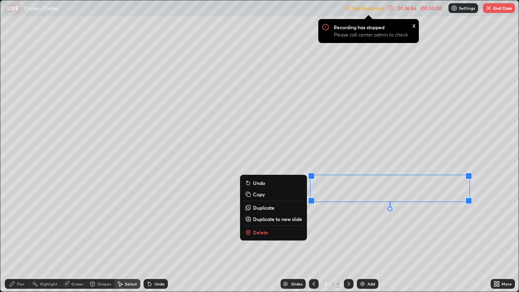
click at [11, 237] on icon at bounding box center [12, 284] width 5 height 5
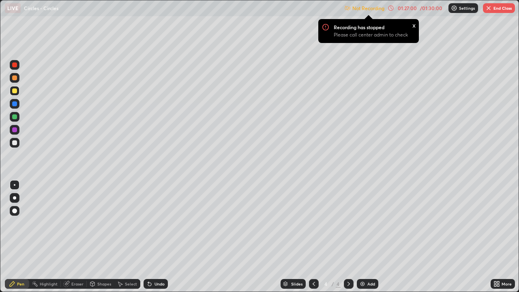
click at [162, 237] on div "Undo" at bounding box center [156, 284] width 24 height 10
click at [157, 237] on div "Undo" at bounding box center [156, 284] width 24 height 10
click at [152, 237] on icon at bounding box center [149, 284] width 6 height 6
click at [148, 237] on div "Undo" at bounding box center [156, 284] width 24 height 10
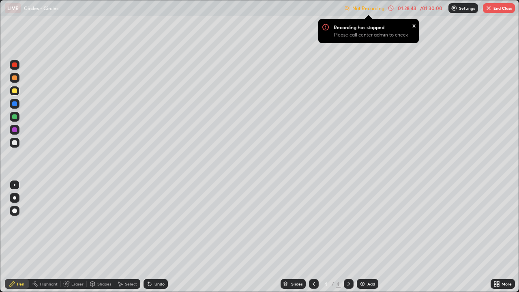
click at [497, 11] on button "End Class" at bounding box center [499, 8] width 32 height 10
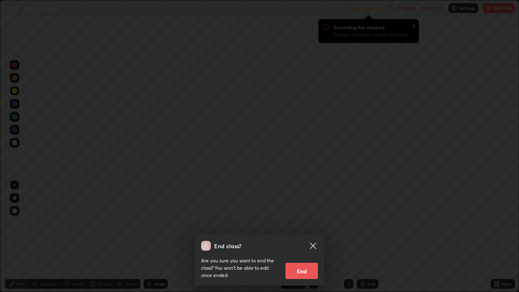
click at [308, 237] on button "End" at bounding box center [302, 271] width 32 height 16
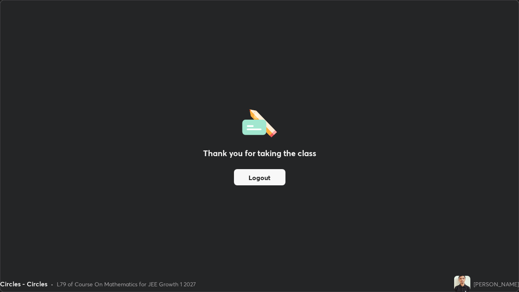
click at [259, 173] on button "Logout" at bounding box center [260, 177] width 52 height 16
